Goal: Task Accomplishment & Management: Complete application form

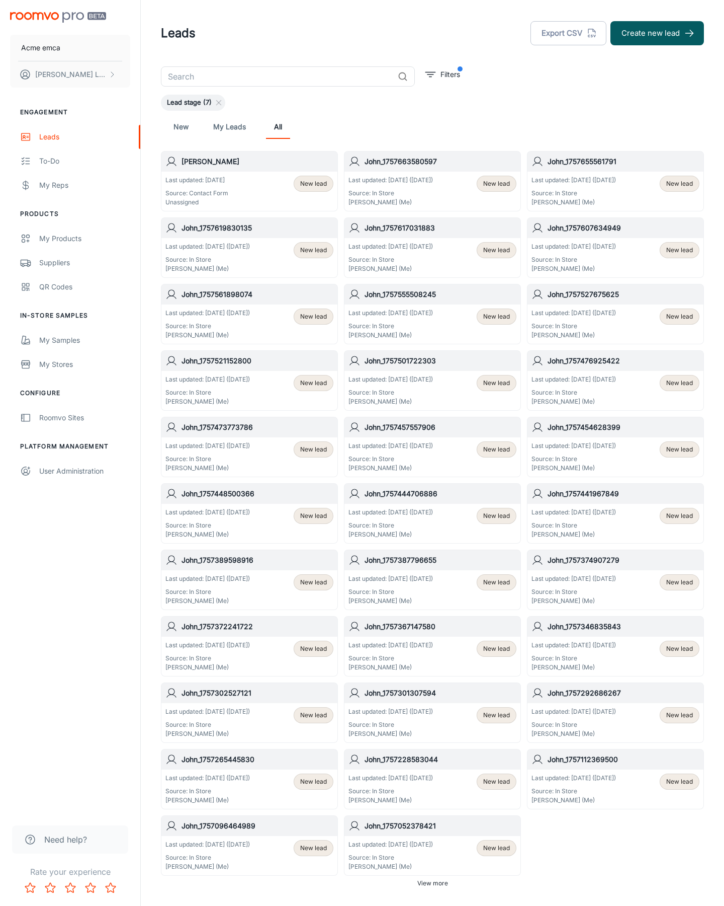
click at [658, 33] on button "Create new lead" at bounding box center [658, 33] width 94 height 24
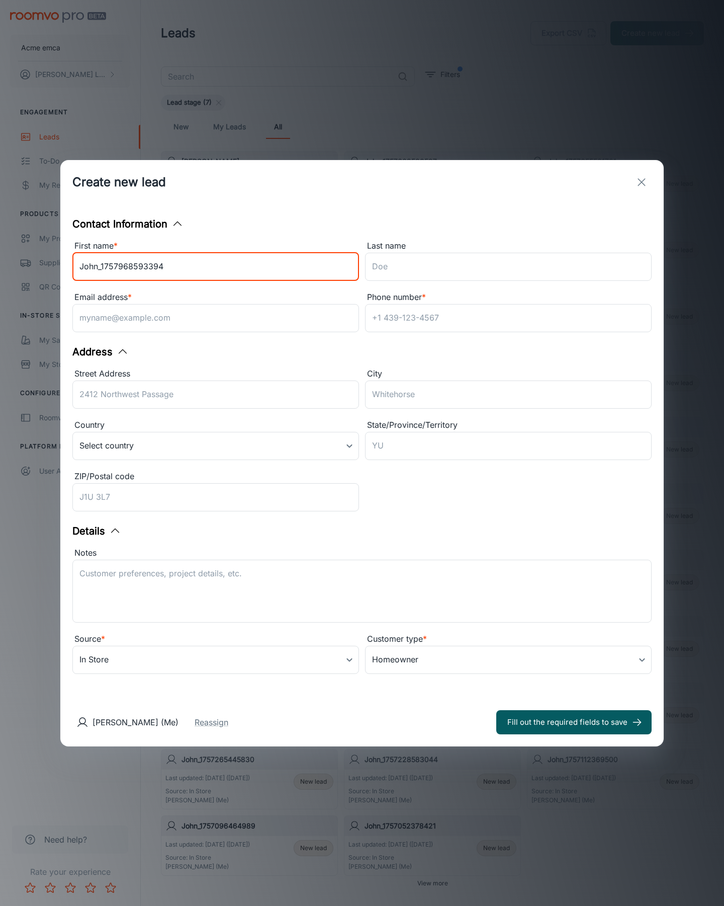
type input "John_1757968593394"
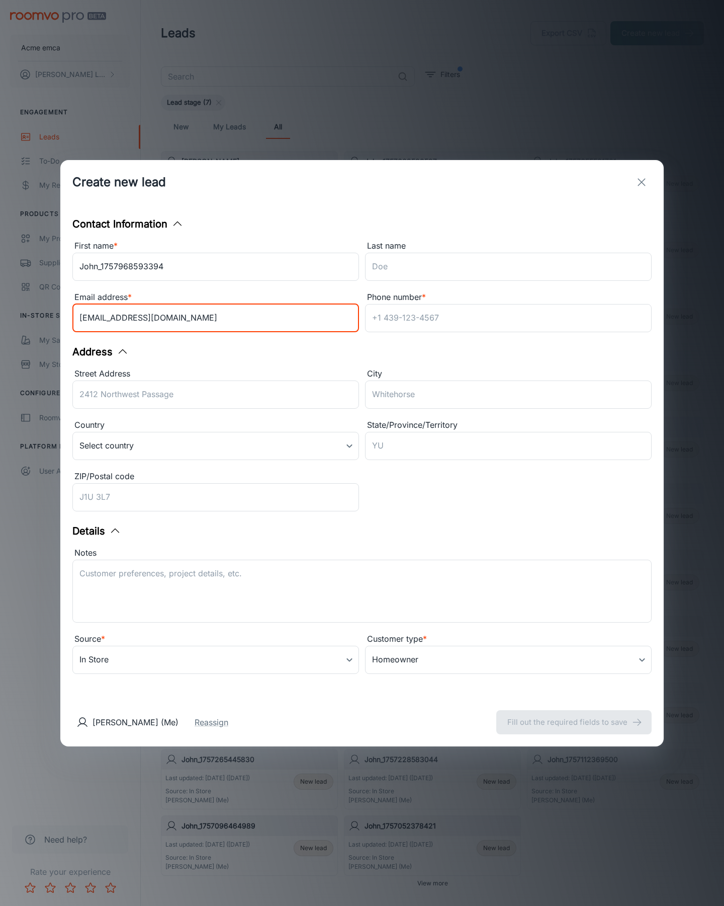
type input "[EMAIL_ADDRESS][DOMAIN_NAME]"
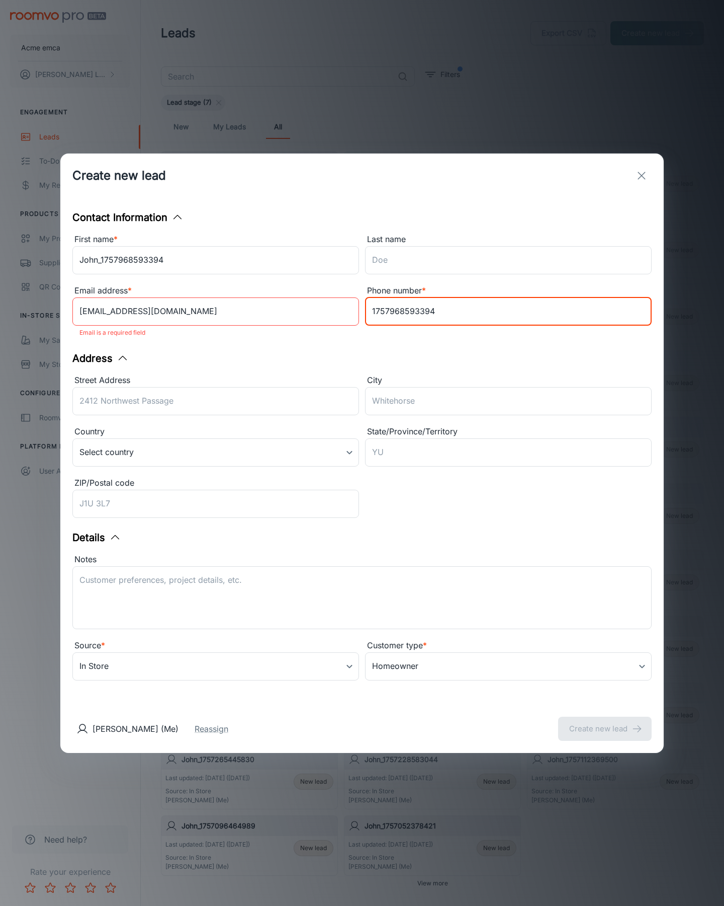
type input "1757968593394"
click at [605, 721] on button "Create new lead" at bounding box center [605, 728] width 94 height 24
